Goal: Information Seeking & Learning: Learn about a topic

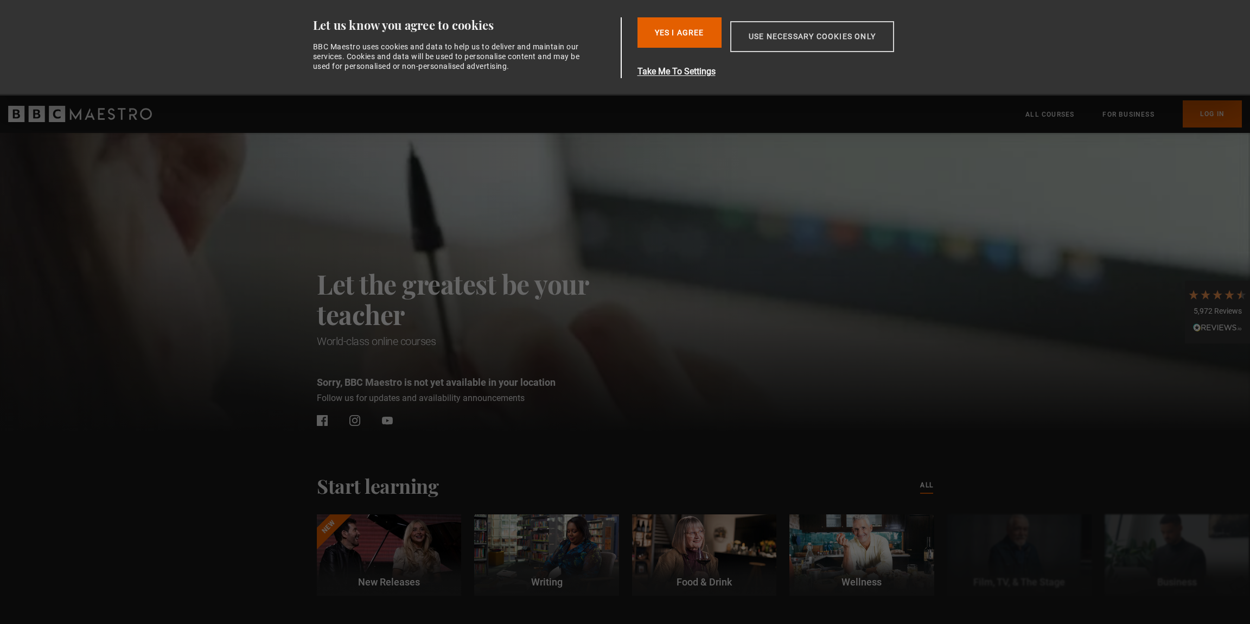
click at [800, 36] on button "Use necessary cookies only" at bounding box center [812, 36] width 164 height 31
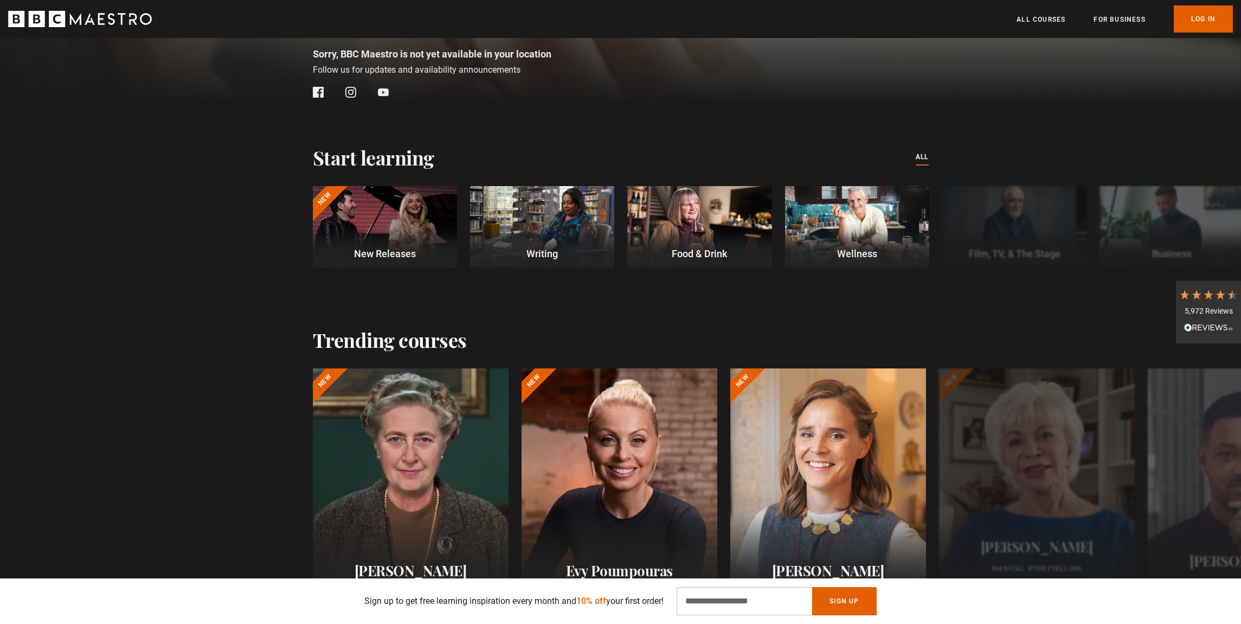
scroll to position [329, 0]
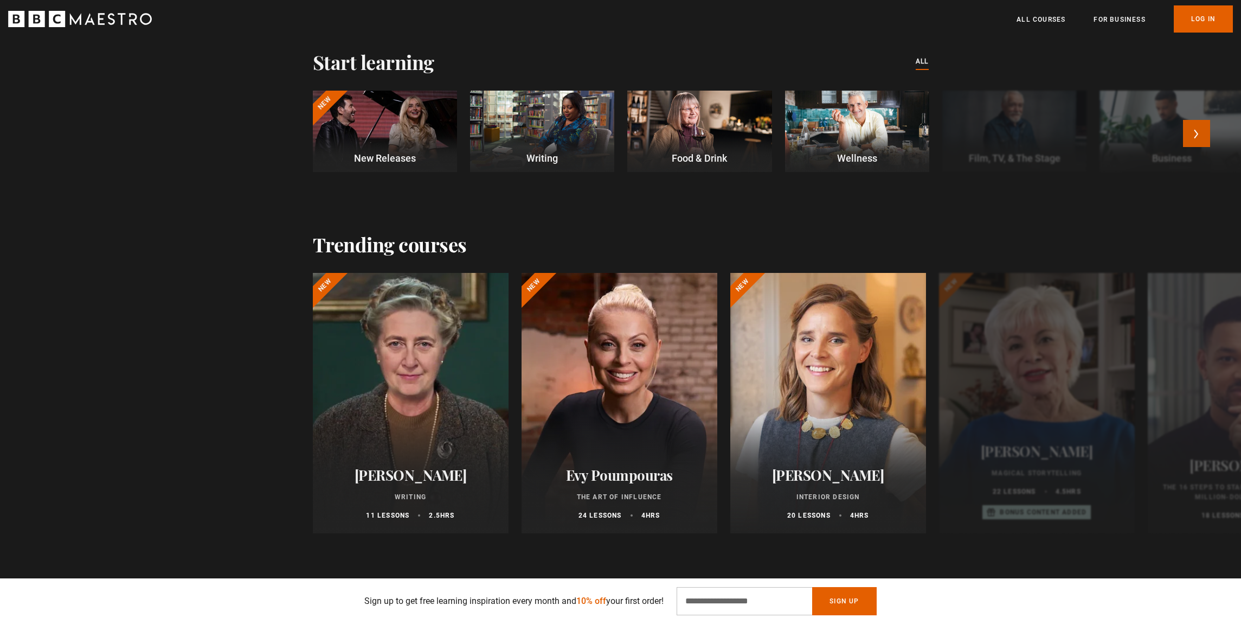
click at [1211, 136] on button "Next" at bounding box center [1196, 133] width 27 height 27
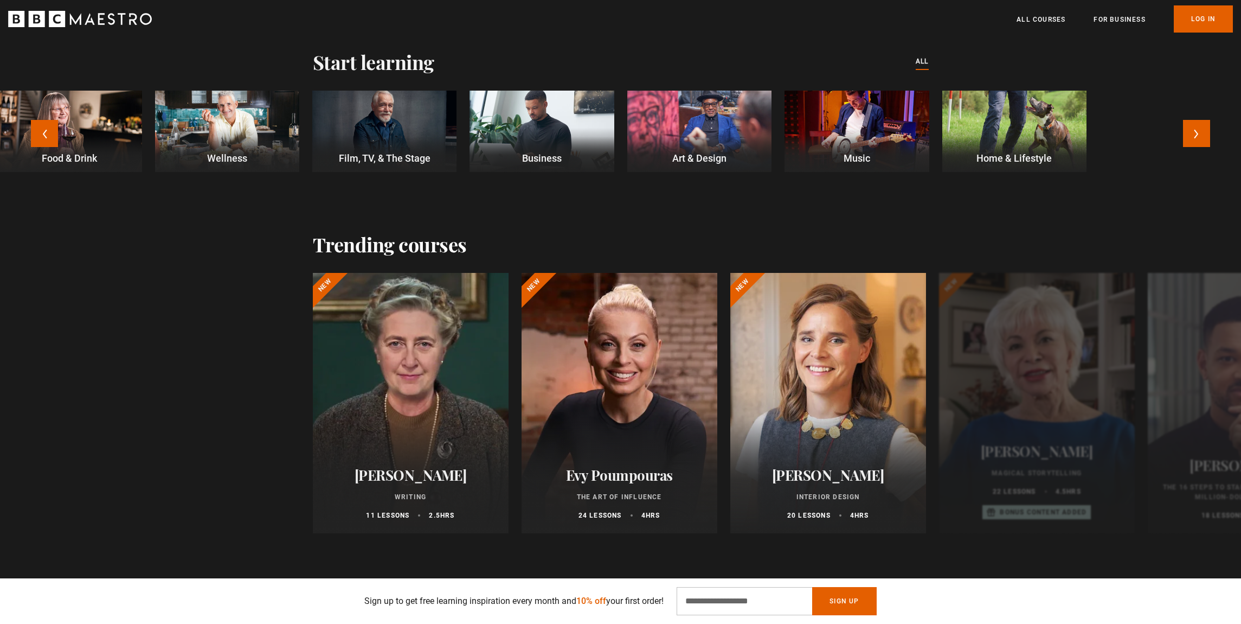
click at [706, 128] on div at bounding box center [699, 131] width 144 height 81
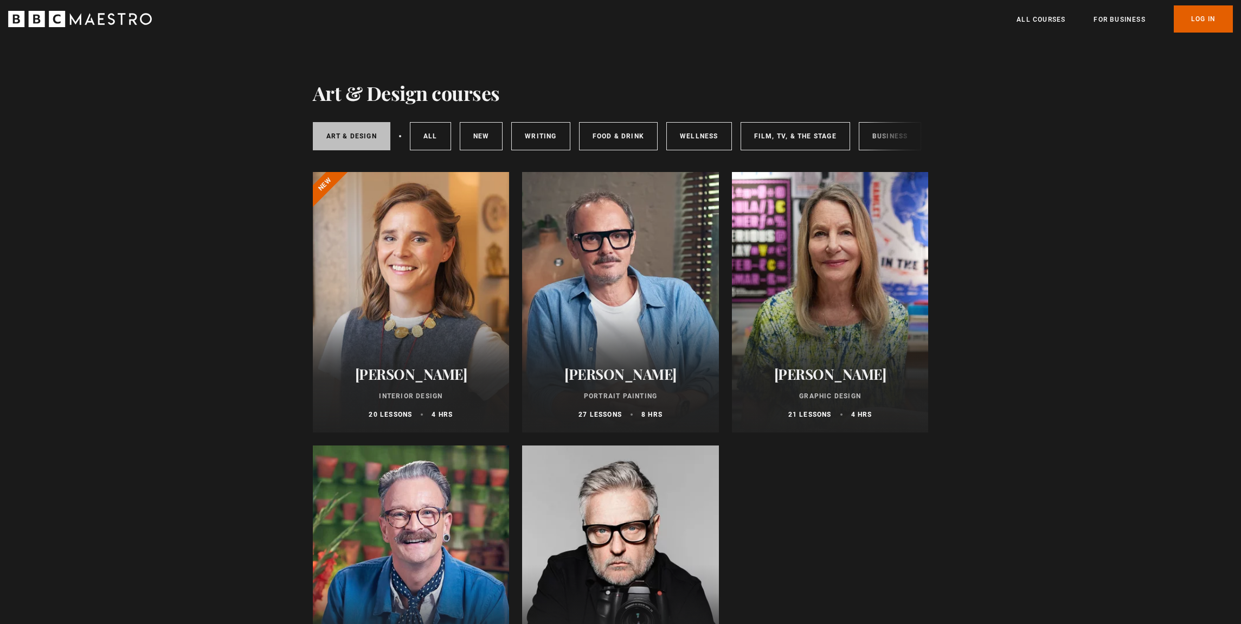
click at [384, 142] on link "Art & Design" at bounding box center [352, 136] width 78 height 28
click at [551, 139] on link "Writing" at bounding box center [540, 136] width 59 height 28
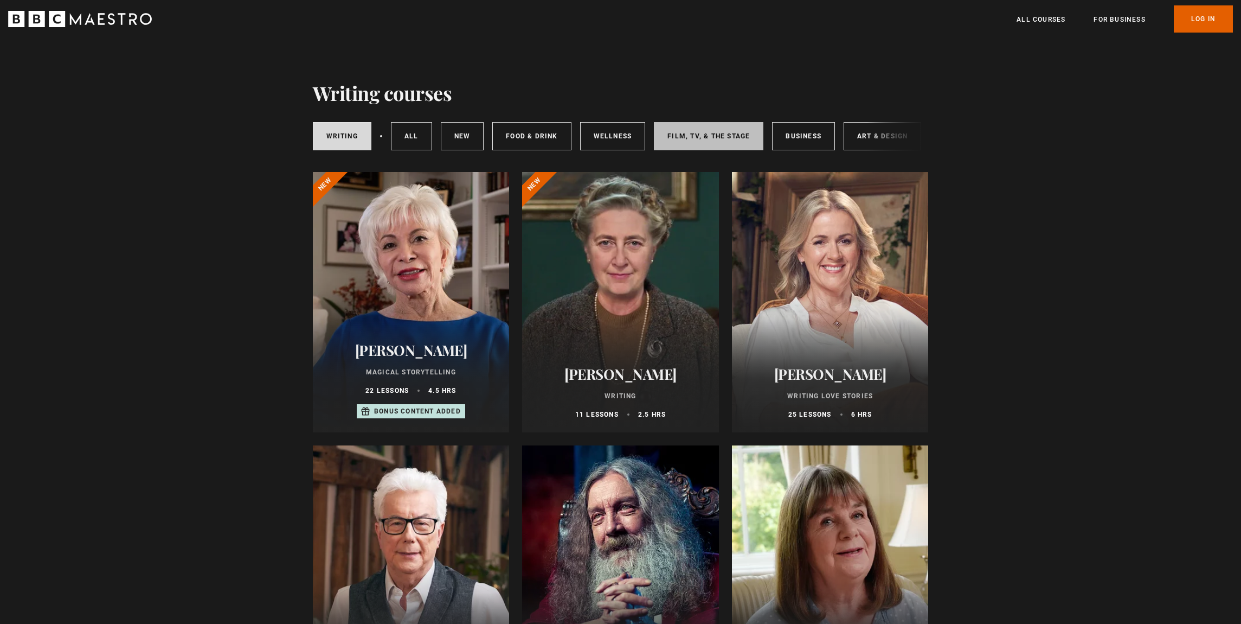
click at [751, 141] on link "Film, TV, & The Stage" at bounding box center [709, 136] width 110 height 28
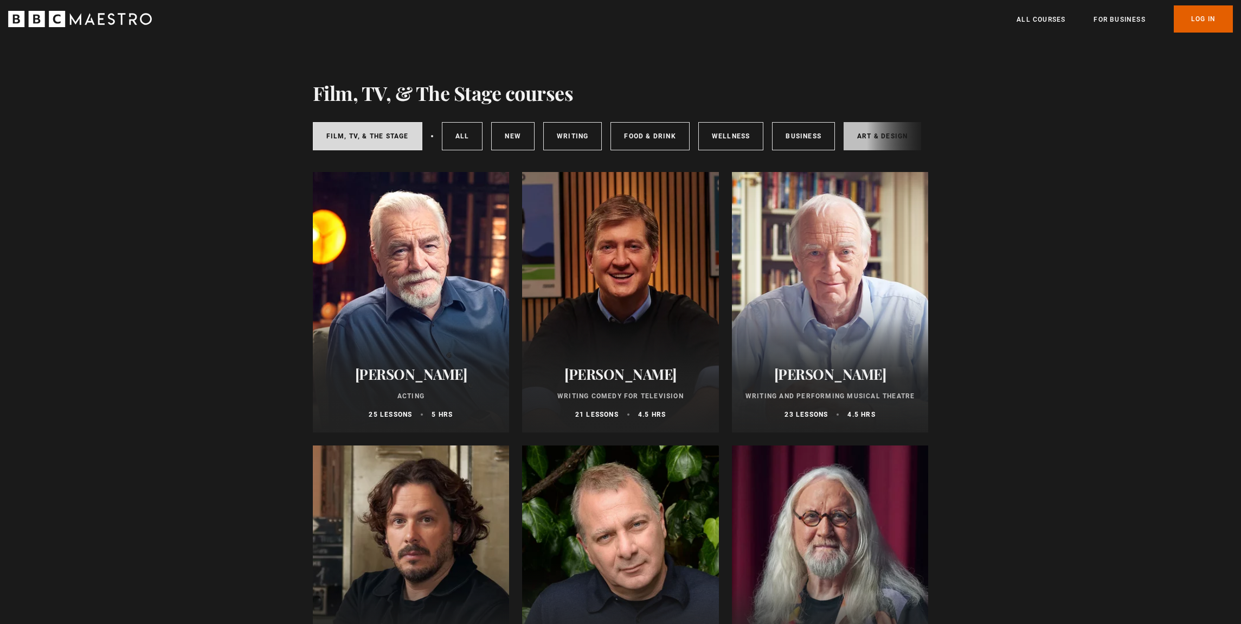
click at [861, 137] on link "Art & Design" at bounding box center [883, 136] width 78 height 28
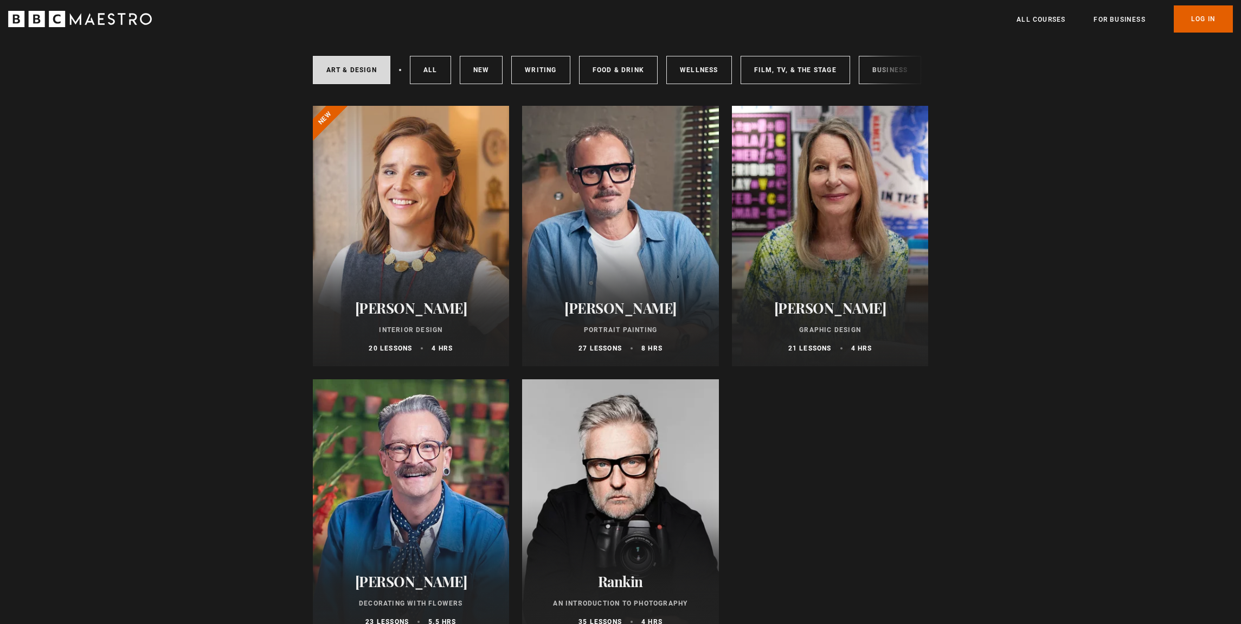
scroll to position [68, 0]
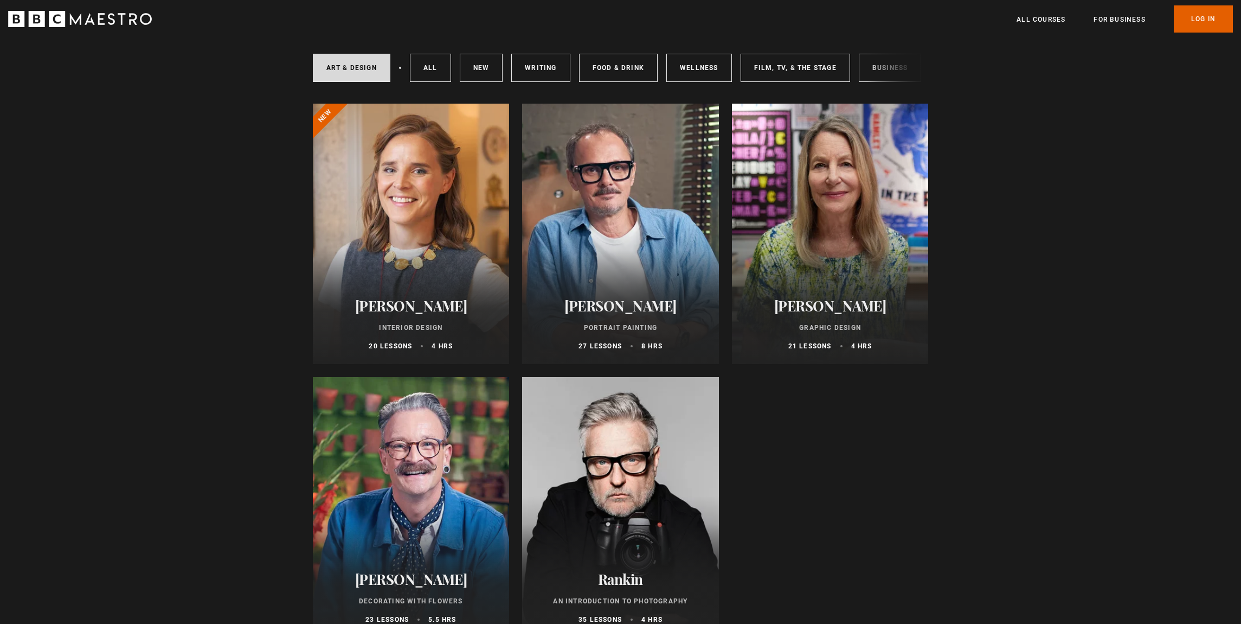
click at [815, 240] on div at bounding box center [830, 234] width 197 height 260
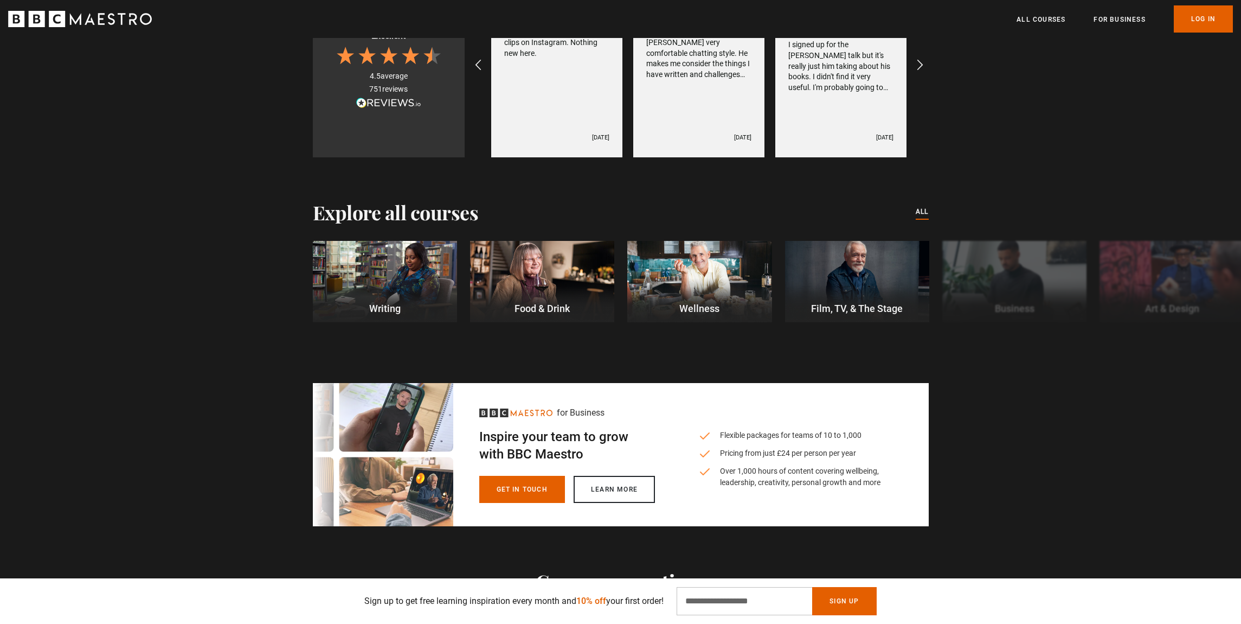
scroll to position [1769, 0]
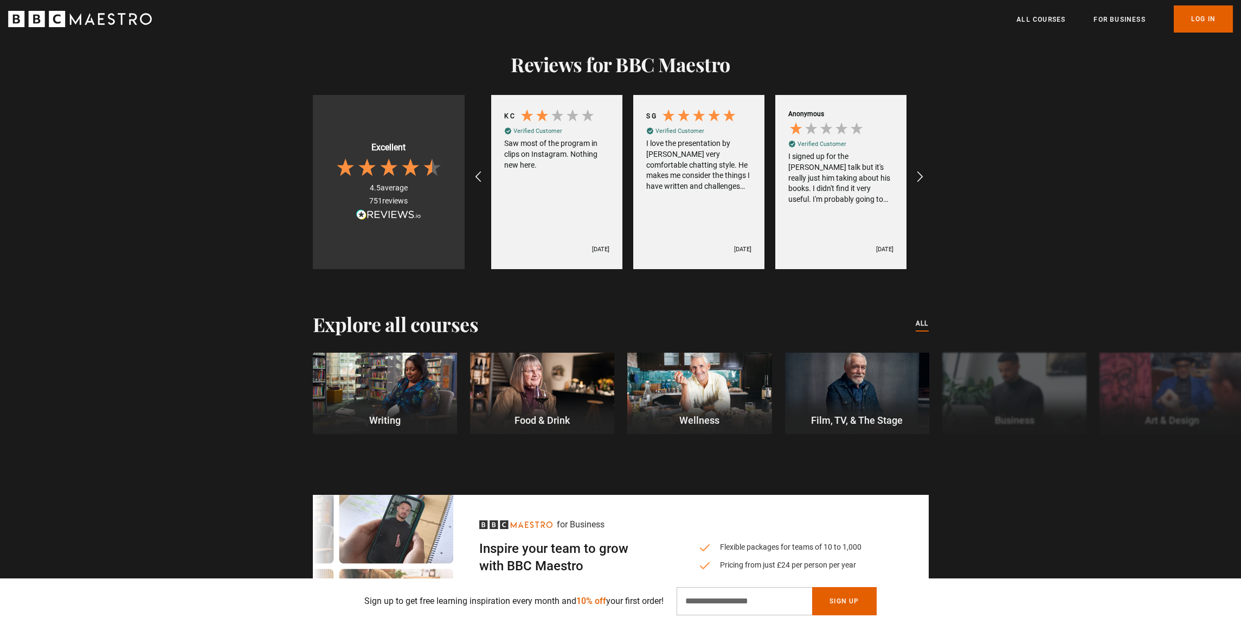
click at [1037, 202] on div "Reviews for BBC Maestro Excellent 4.5 average 751 reviews [PERSON_NAME] Verifie…" at bounding box center [620, 139] width 1241 height 260
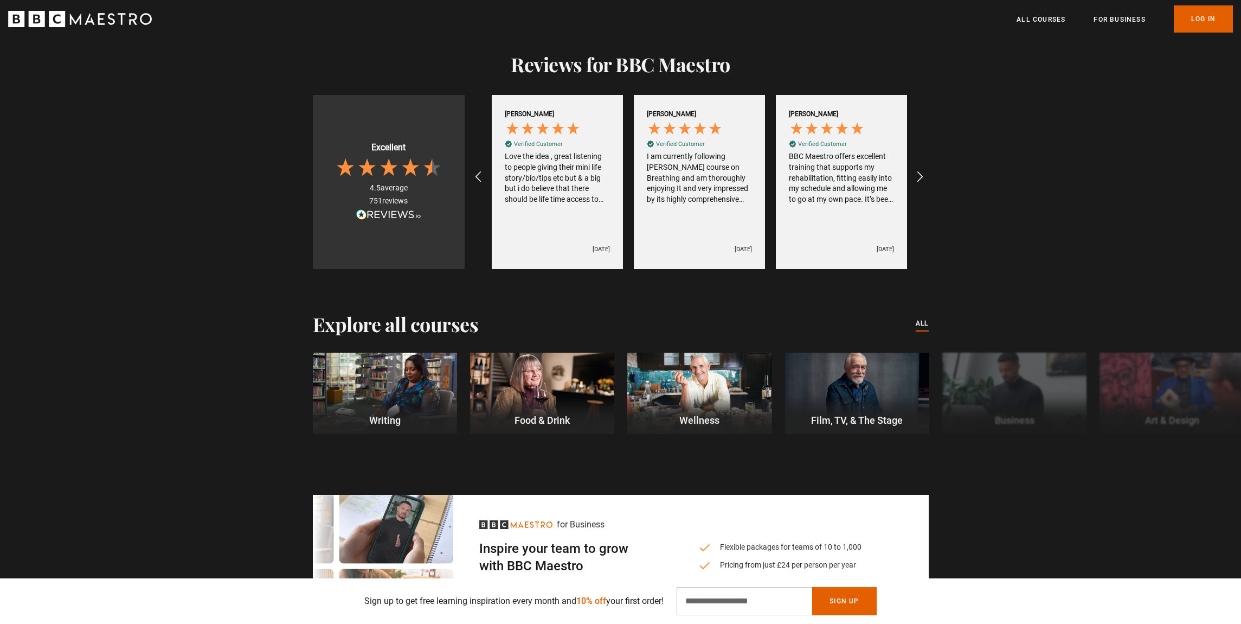
scroll to position [0, 1847]
